Goal: Transaction & Acquisition: Obtain resource

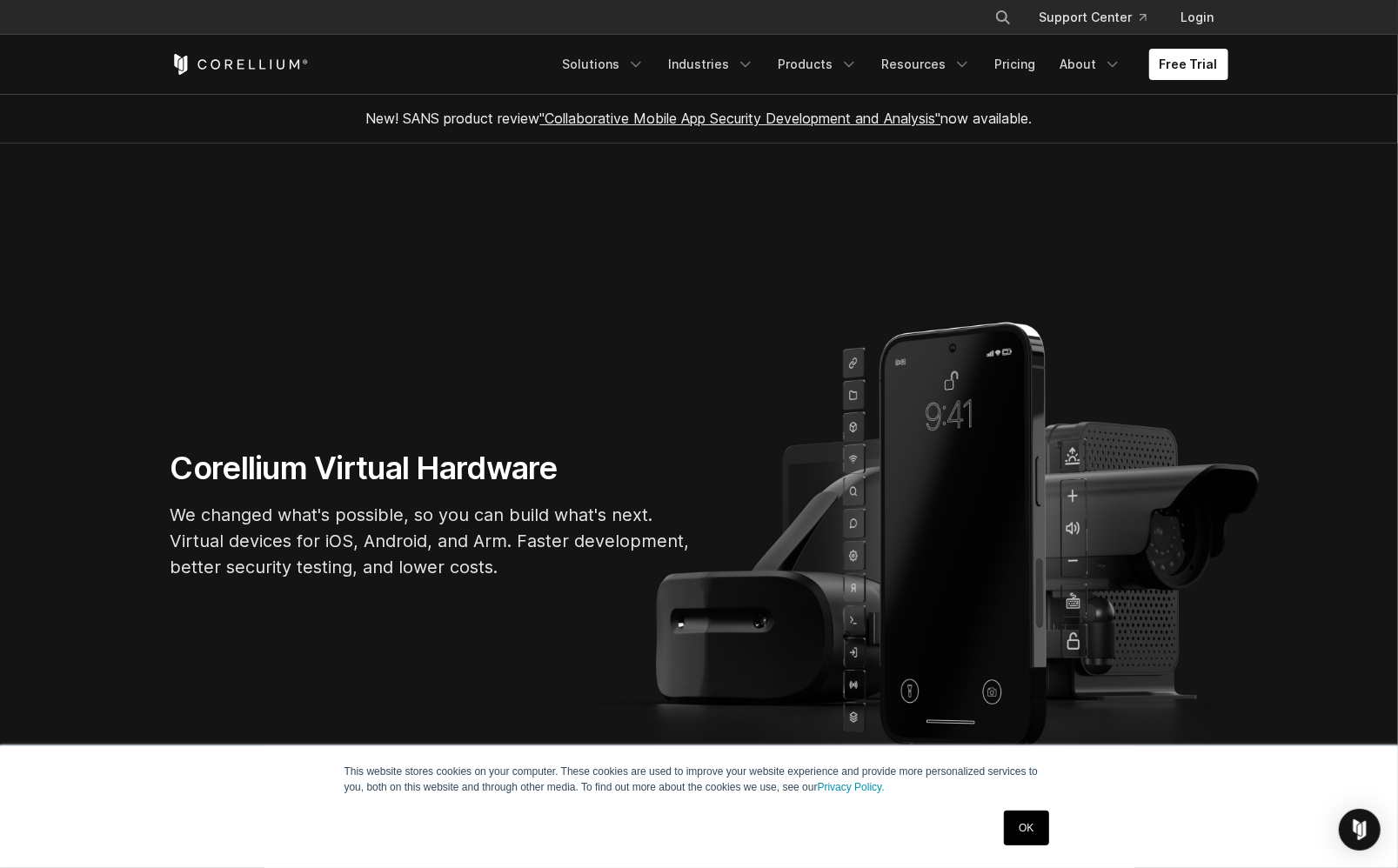
click at [1043, 838] on link "OK" at bounding box center [1026, 828] width 45 height 35
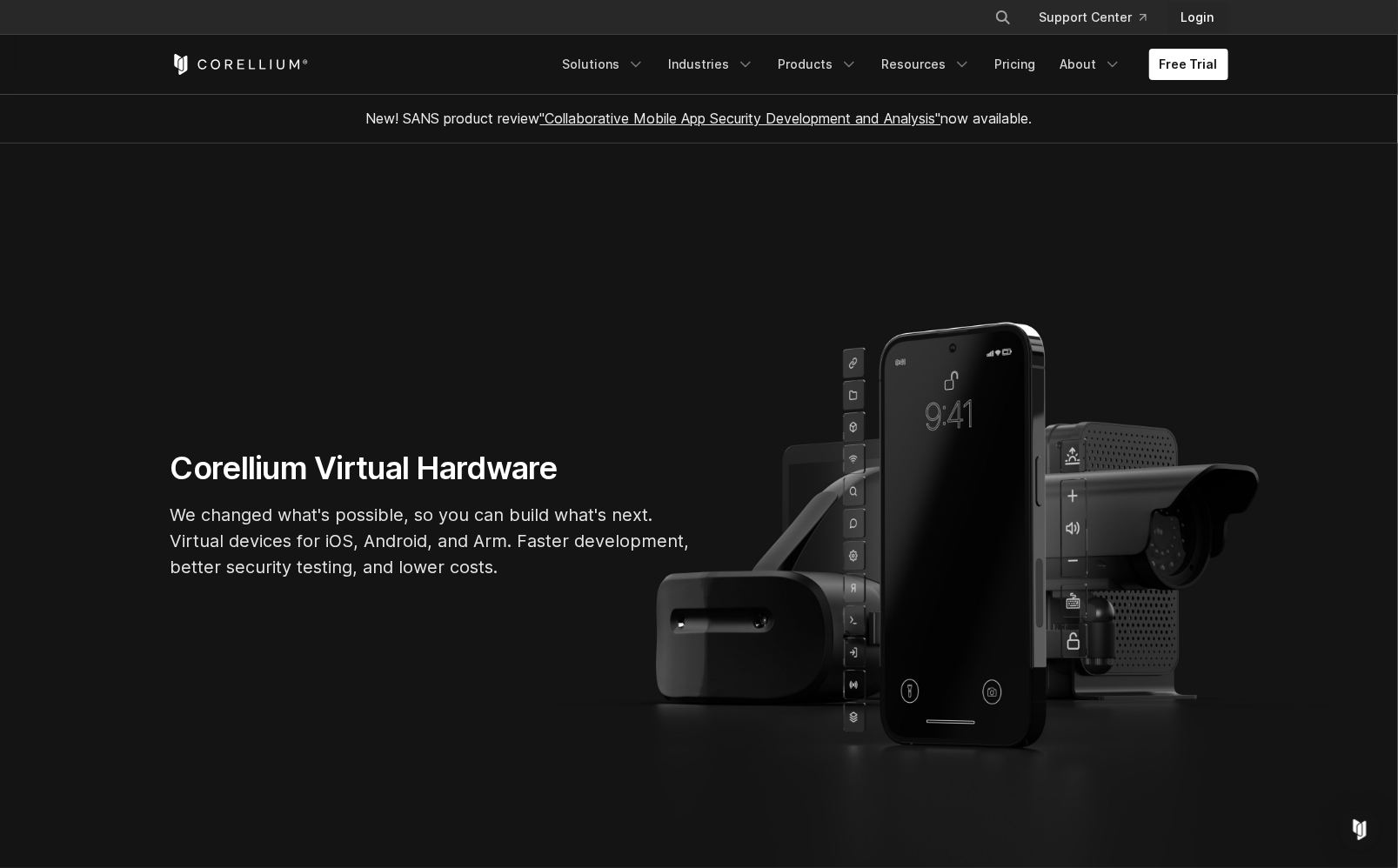
click at [1217, 17] on link "Login" at bounding box center [1197, 17] width 61 height 31
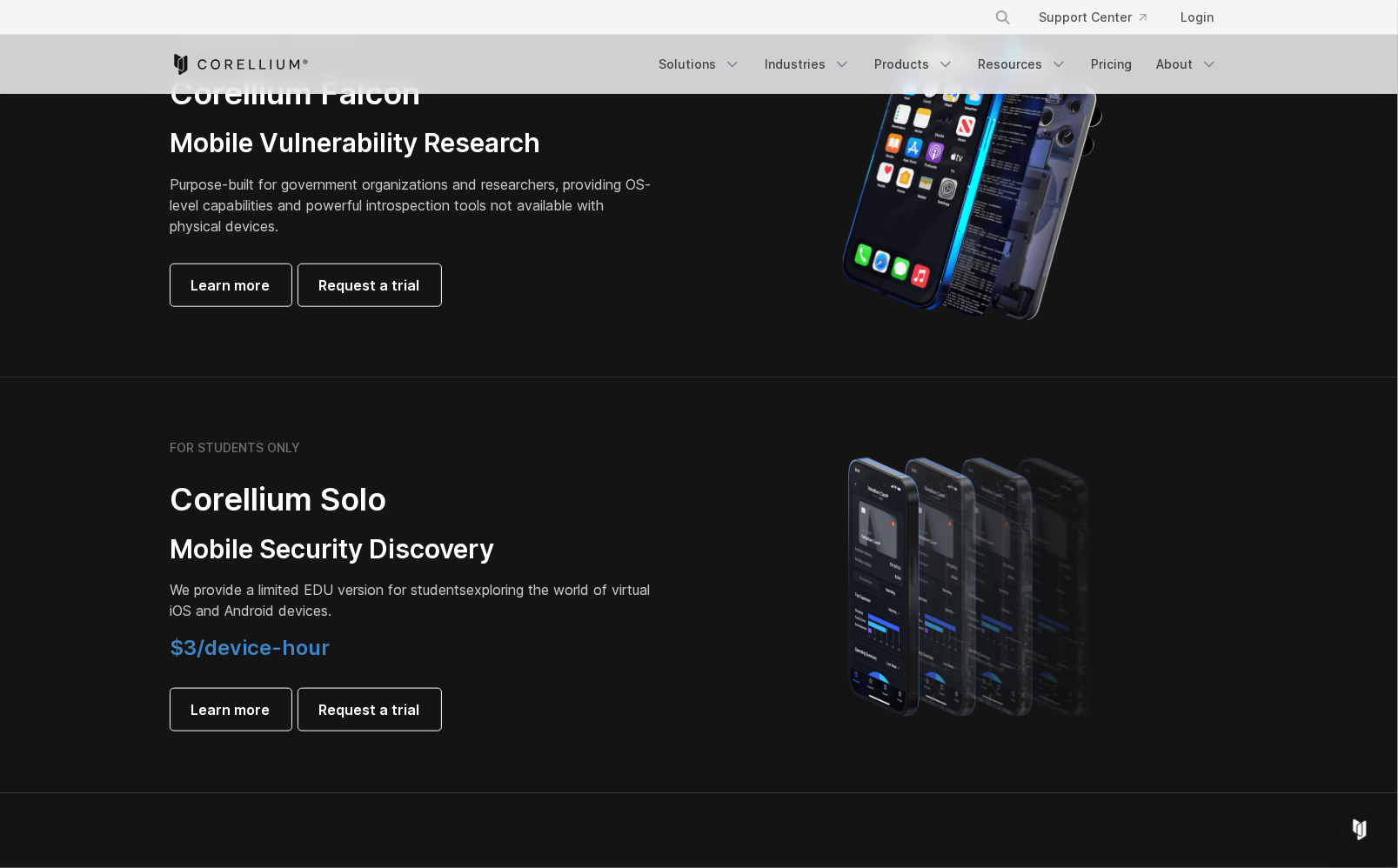
scroll to position [903, 0]
click at [264, 658] on span "$3/device-hour" at bounding box center [250, 647] width 160 height 25
click at [291, 586] on span "We provide a limited EDU version for students" at bounding box center [319, 589] width 296 height 17
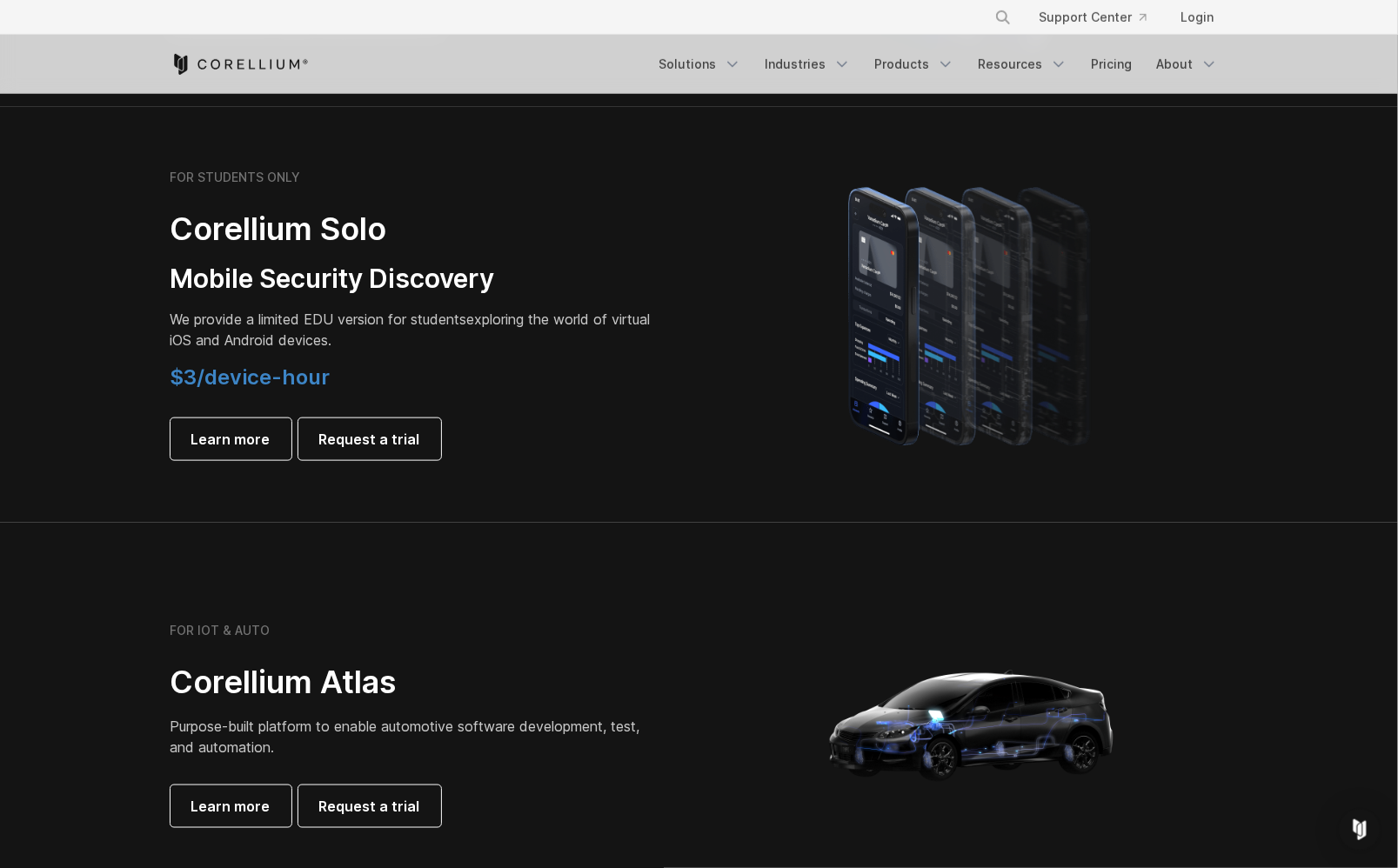
scroll to position [1173, 0]
click at [935, 342] on img at bounding box center [972, 314] width 318 height 304
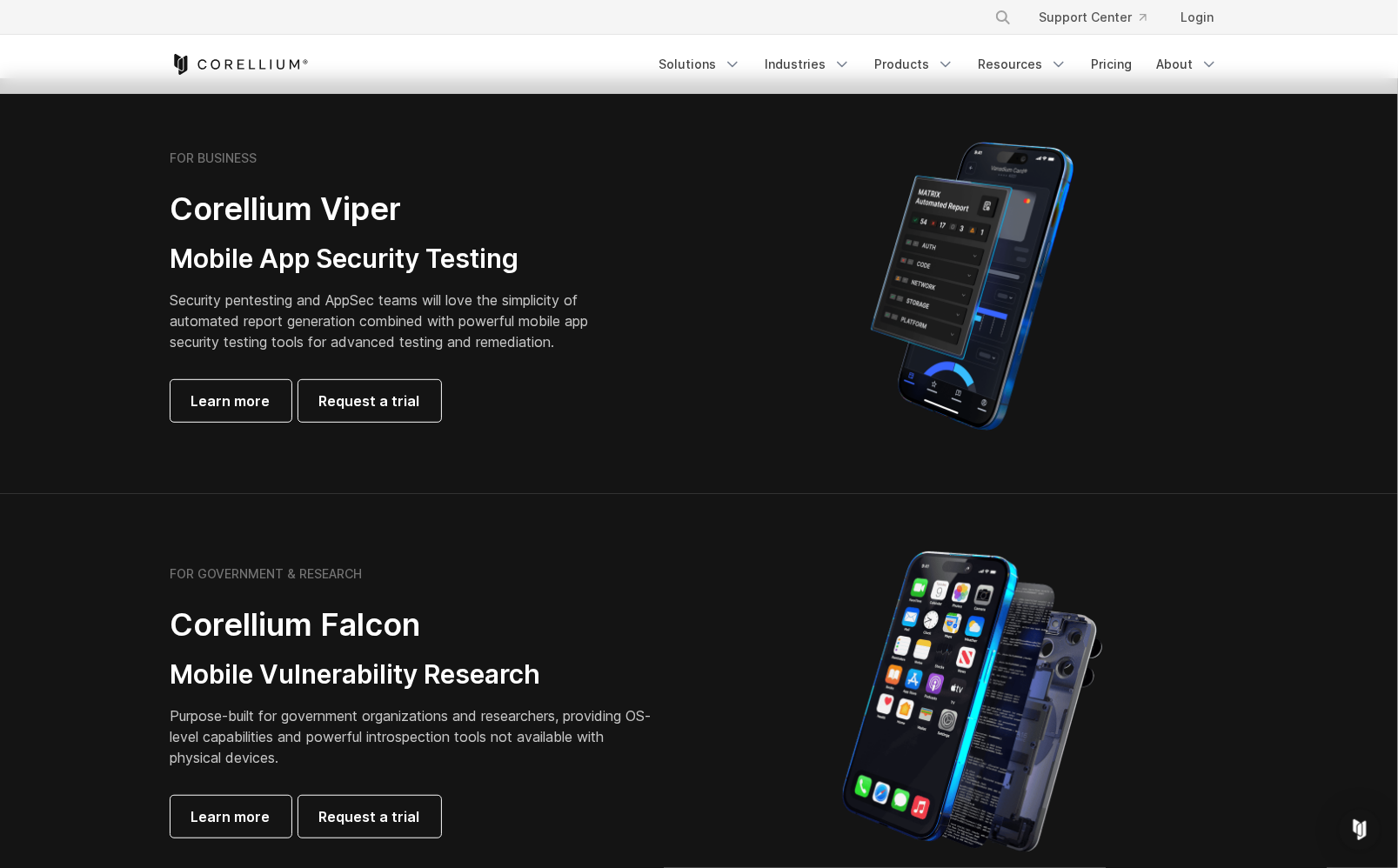
scroll to position [0, 0]
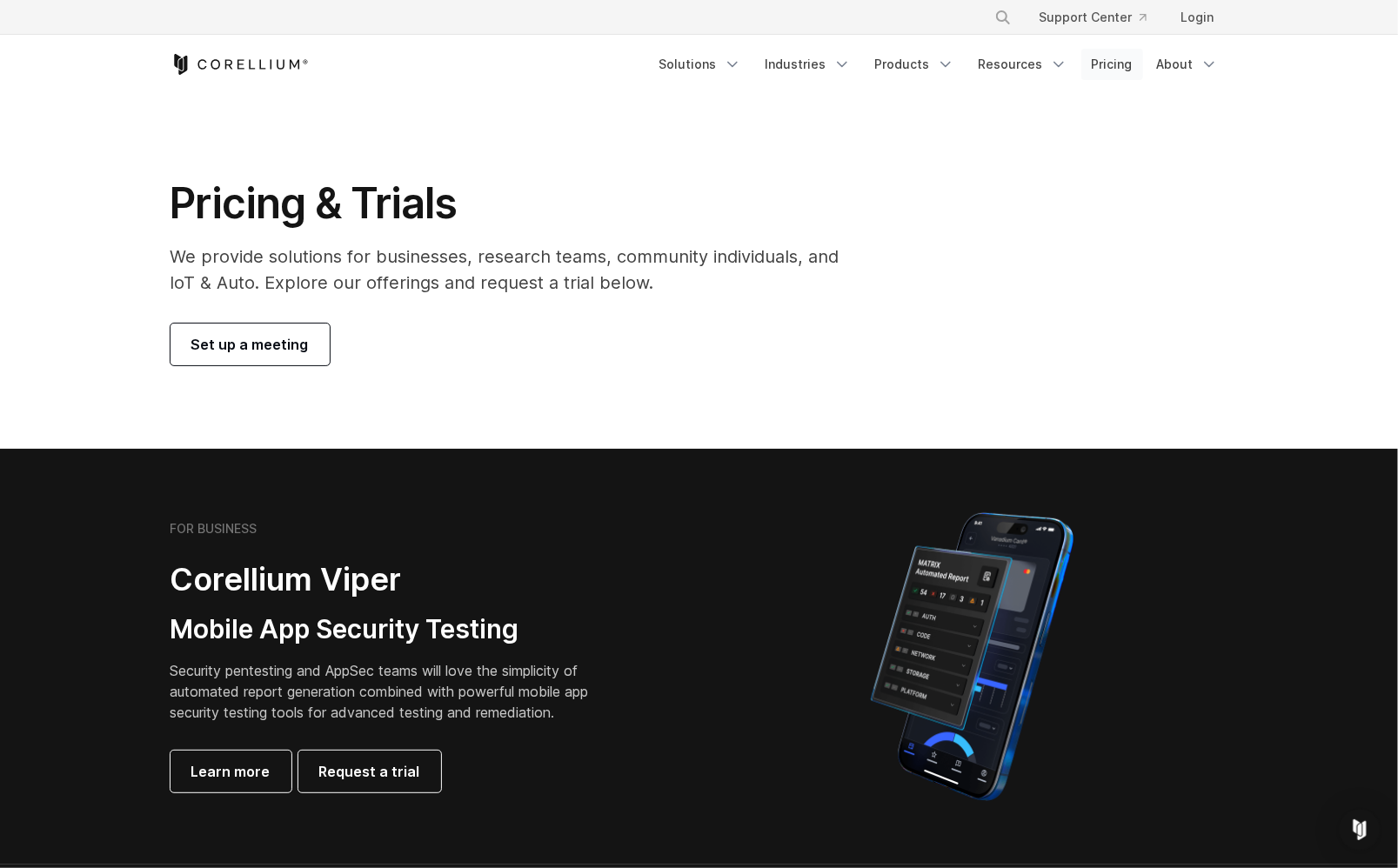
click at [1128, 62] on link "Pricing" at bounding box center [1112, 64] width 62 height 31
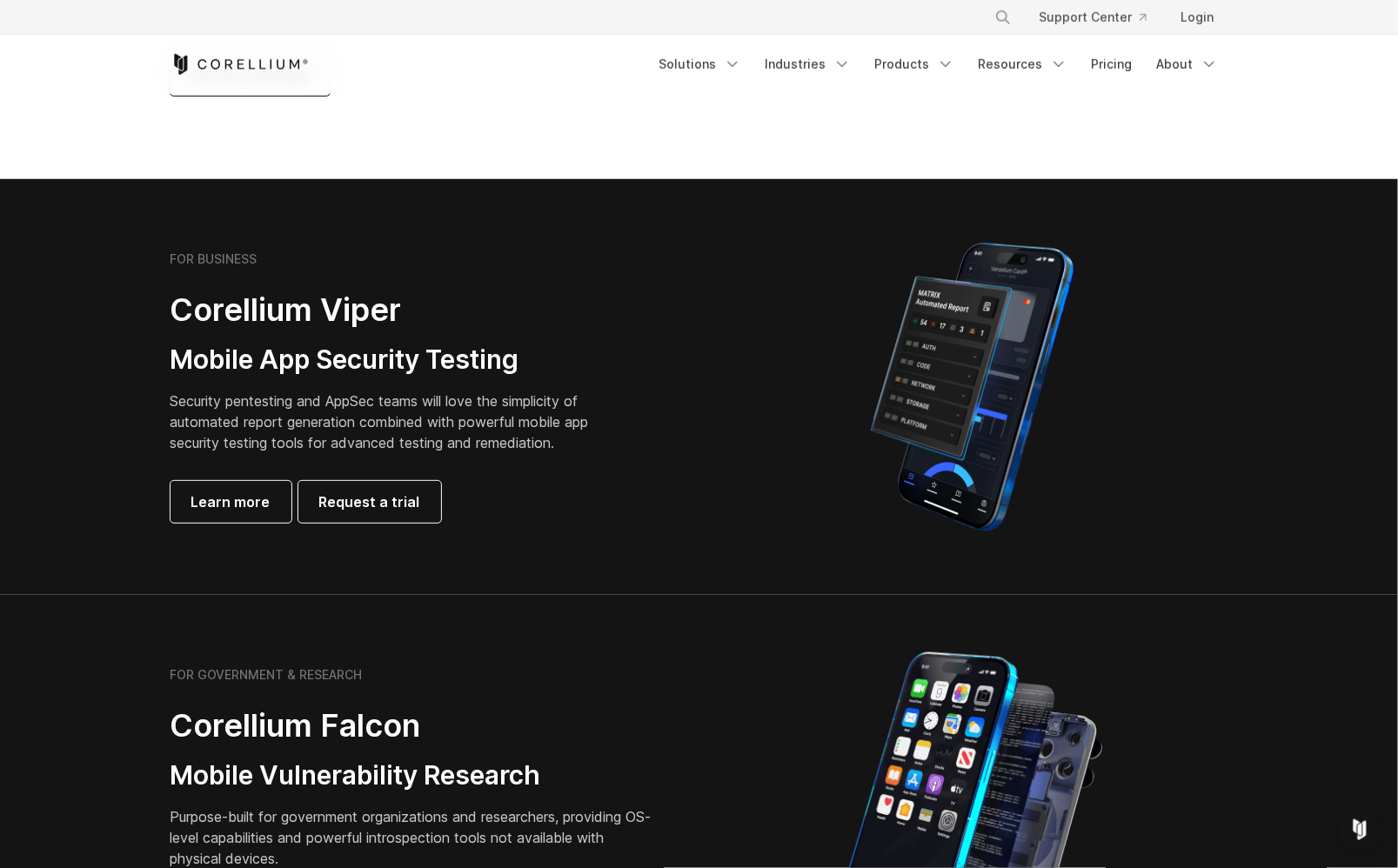
scroll to position [270, 0]
click at [232, 507] on span "Learn more" at bounding box center [232, 501] width 79 height 21
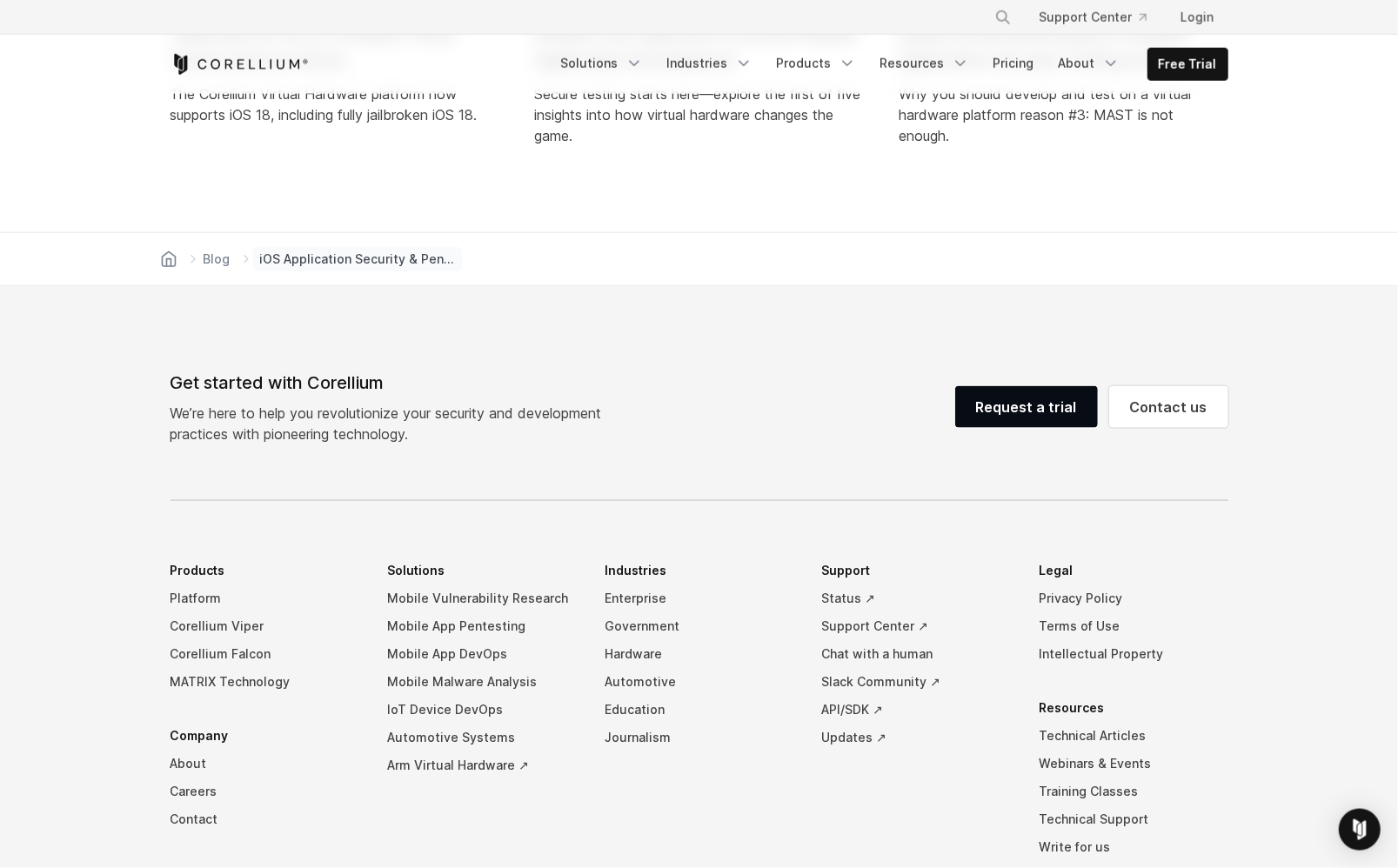
scroll to position [3436, 0]
click at [492, 583] on link "Mobile Vulnerability Research" at bounding box center [482, 597] width 190 height 28
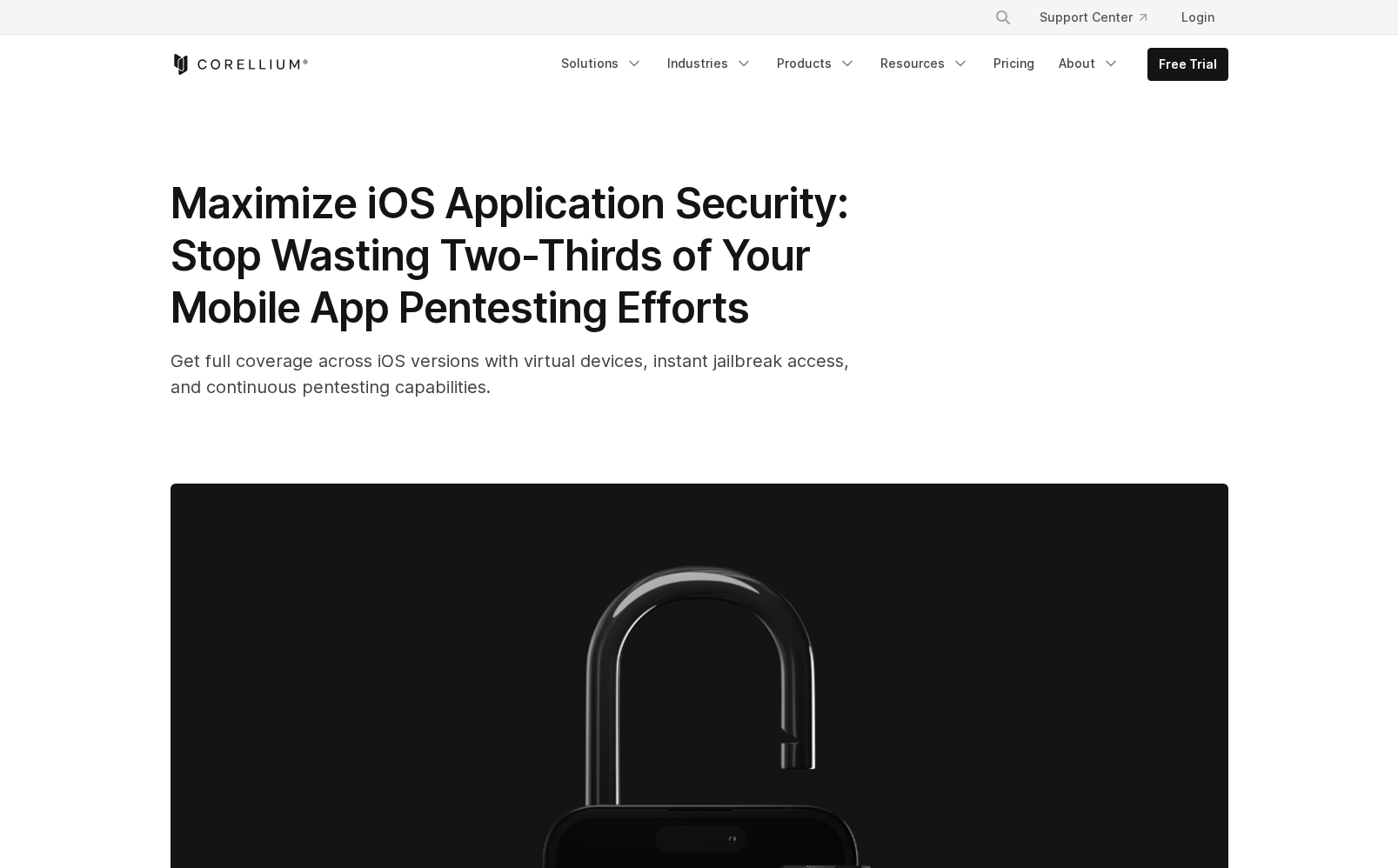
scroll to position [3436, 0]
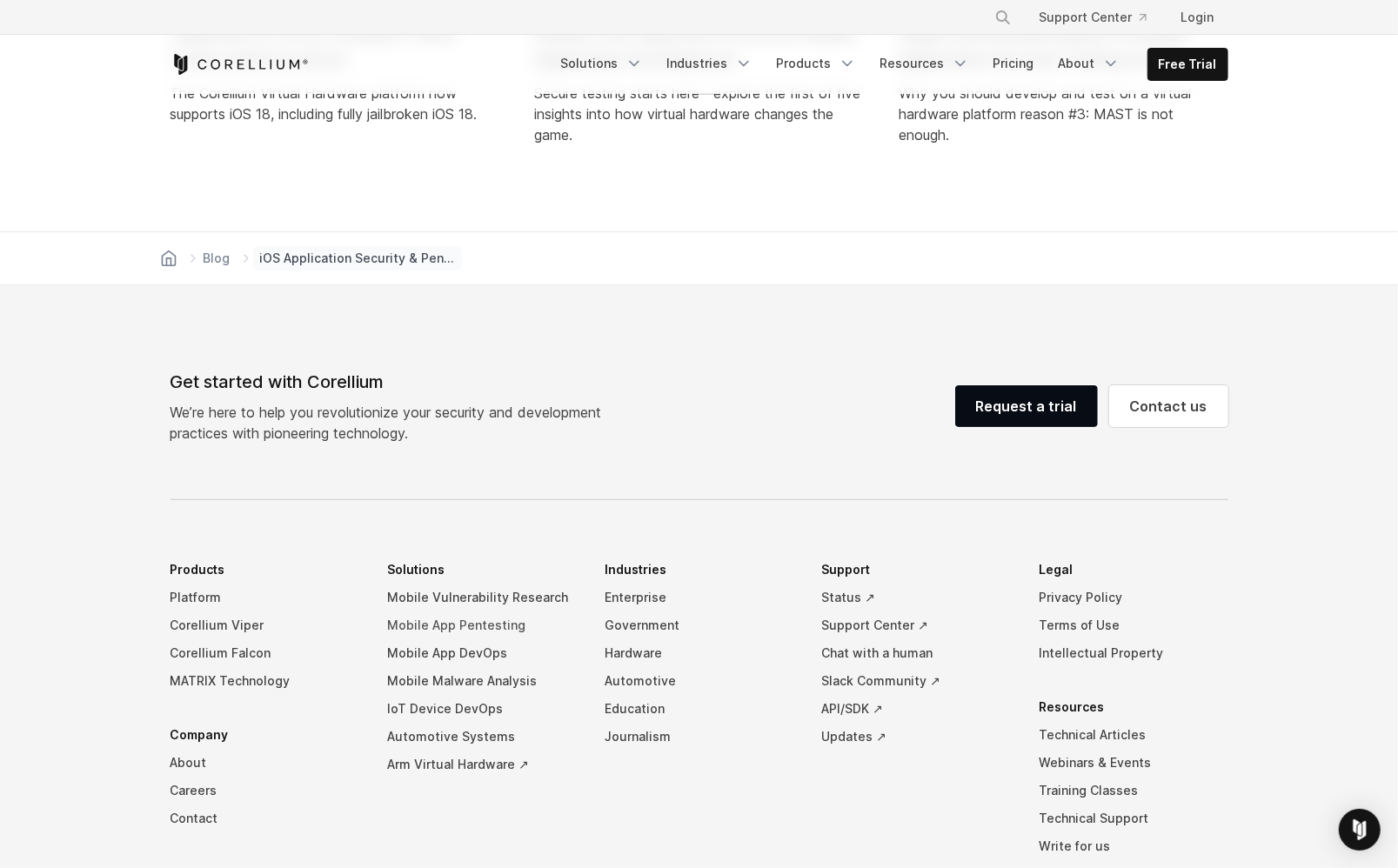
click at [497, 611] on link "Mobile App Pentesting" at bounding box center [482, 625] width 190 height 28
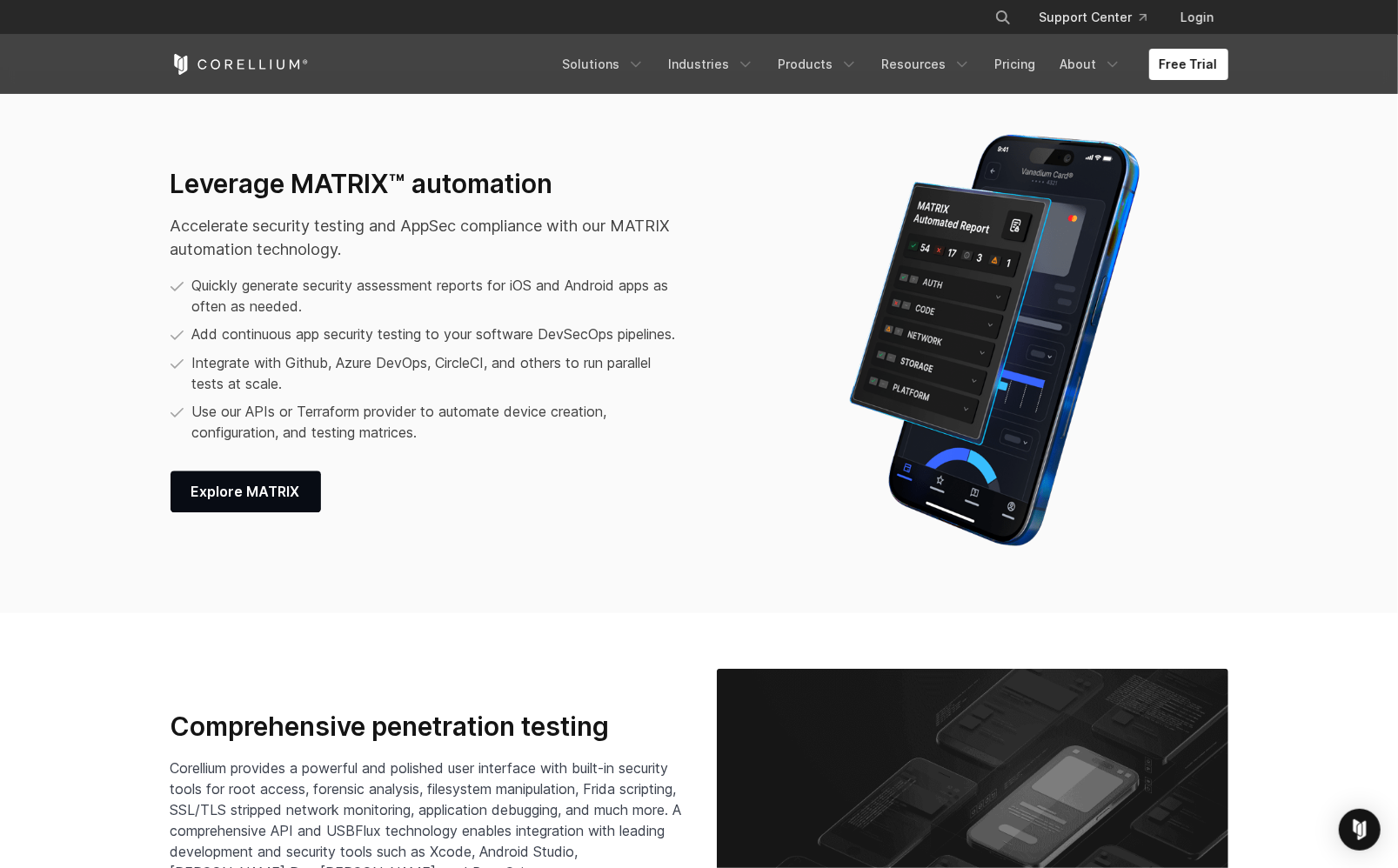
scroll to position [2351, 0]
drag, startPoint x: 1271, startPoint y: 221, endPoint x: 1221, endPoint y: 174, distance: 68.6
click at [1252, 220] on section "Leverage MATRIX™ automation Accelerate security testing and AppSec compliance w…" at bounding box center [699, 339] width 1398 height 546
click at [1191, 64] on link "Free Trial" at bounding box center [1189, 64] width 79 height 31
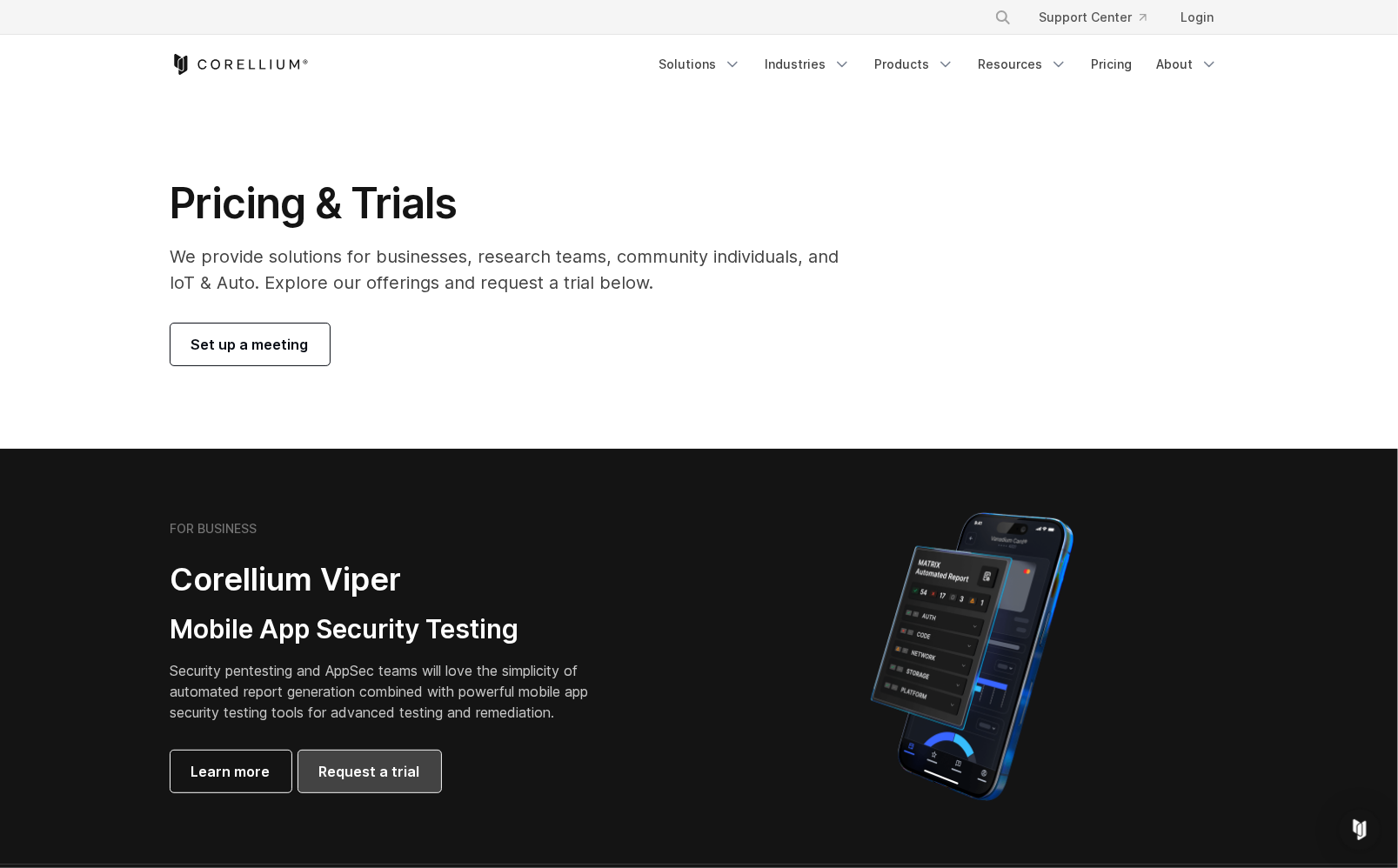
click at [351, 774] on span "Request a trial" at bounding box center [369, 772] width 101 height 21
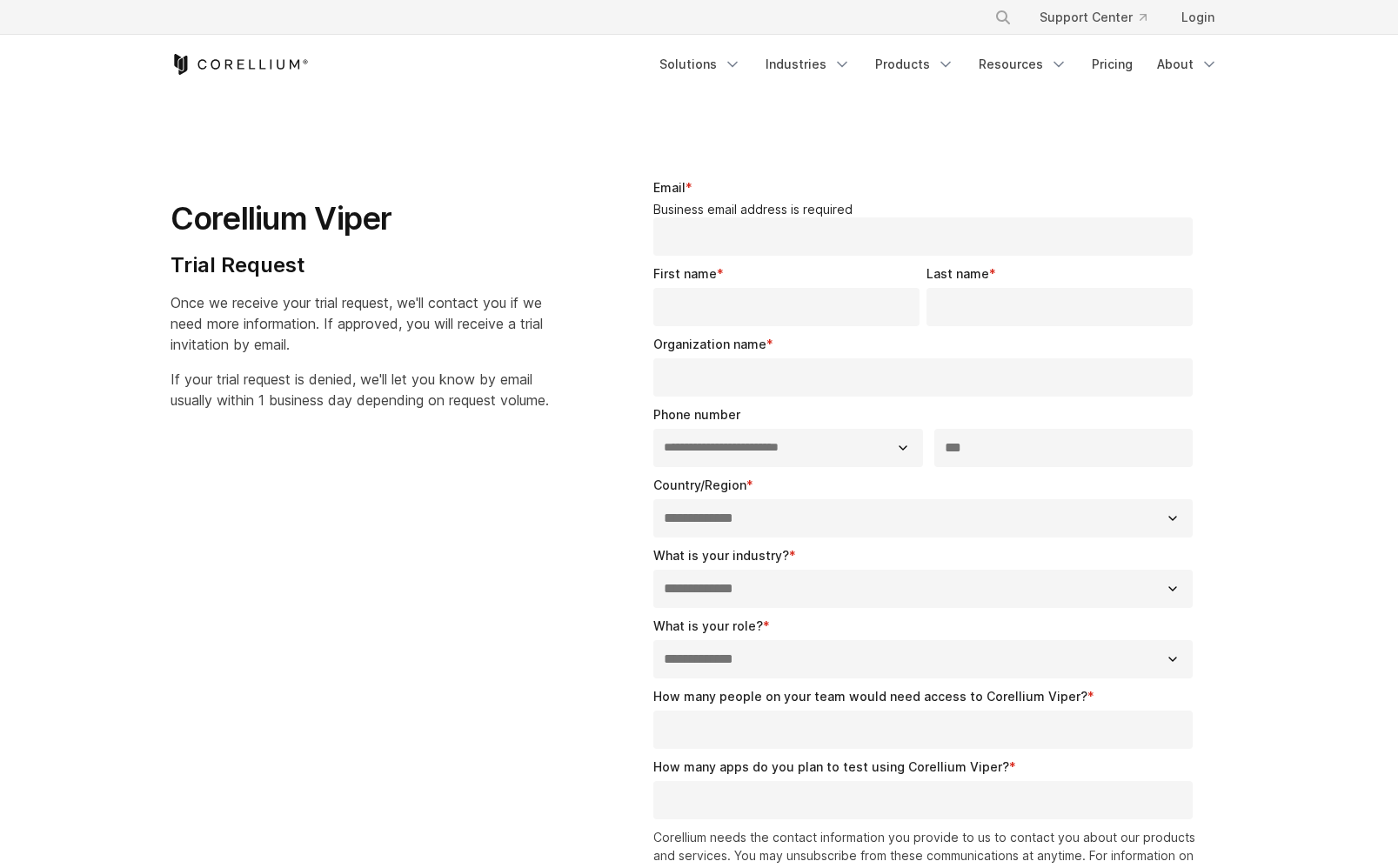
select select "**"
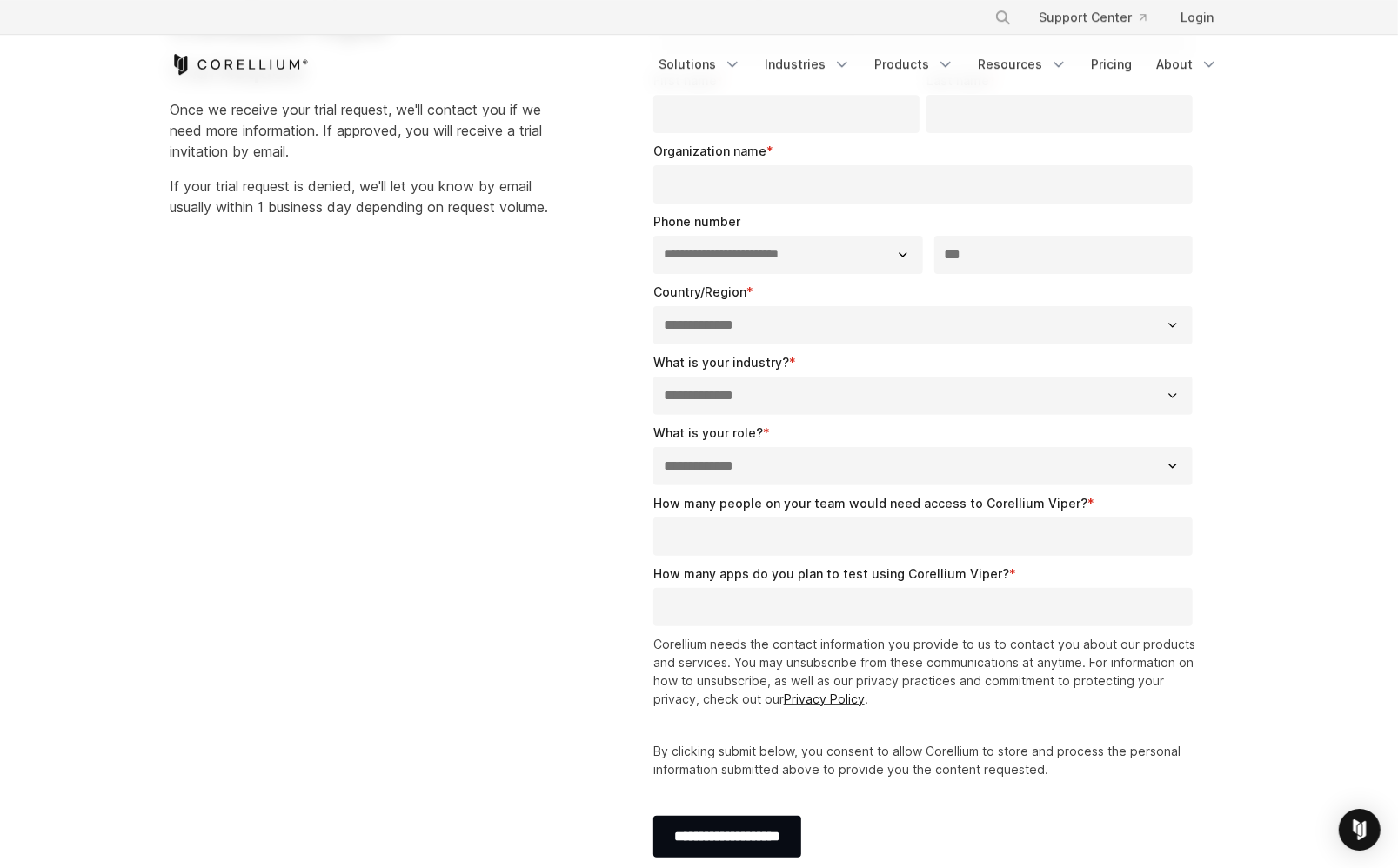
scroll to position [192, 0]
